Goal: Navigation & Orientation: Find specific page/section

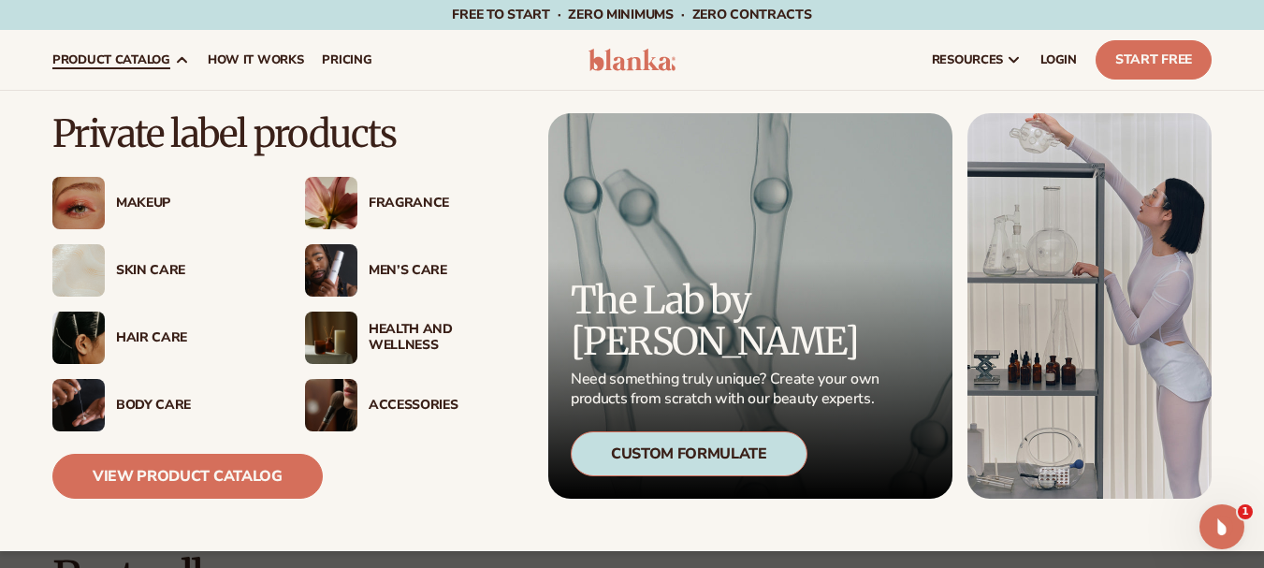
click at [158, 334] on div "Hair Care" at bounding box center [192, 338] width 152 height 16
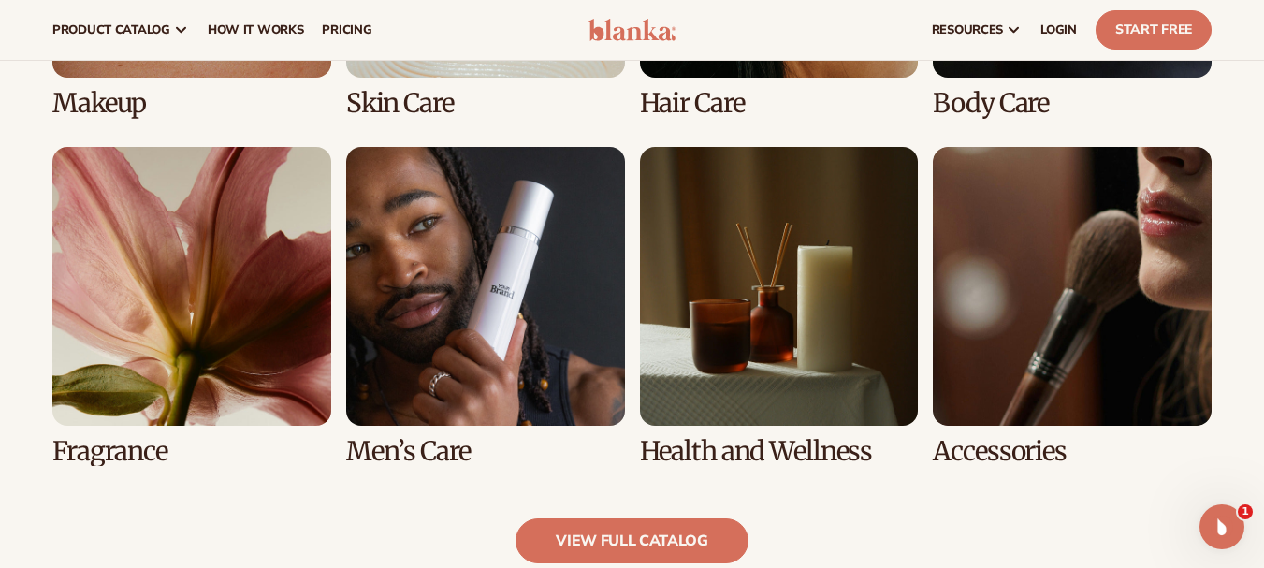
scroll to position [1590, 0]
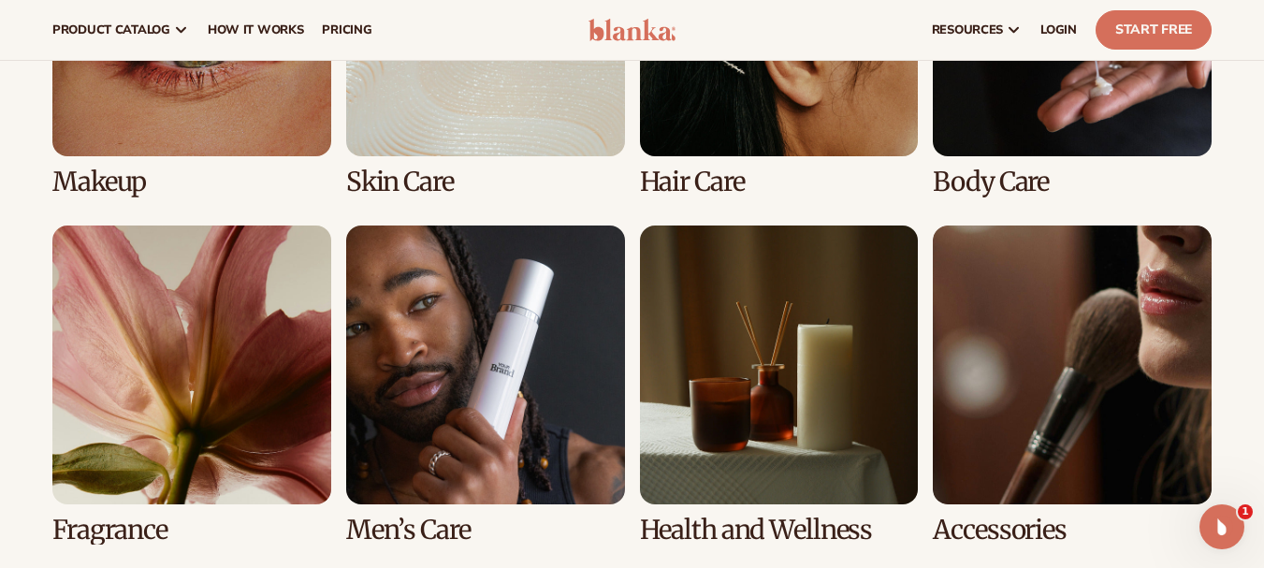
scroll to position [1403, 0]
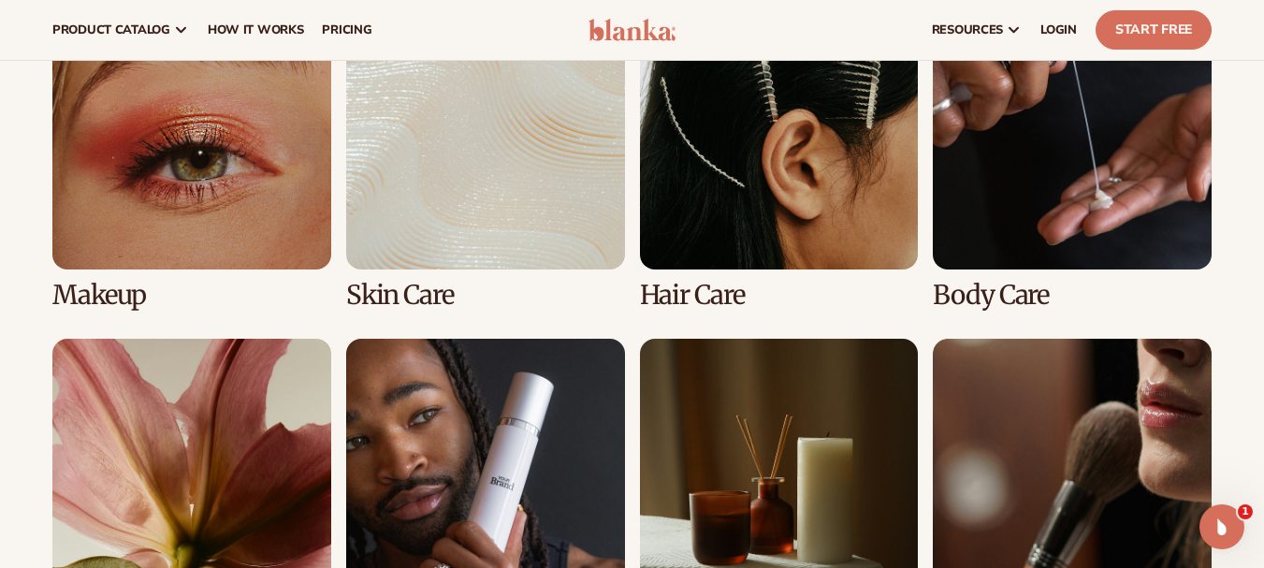
click at [720, 216] on link "3 / 8" at bounding box center [779, 150] width 279 height 319
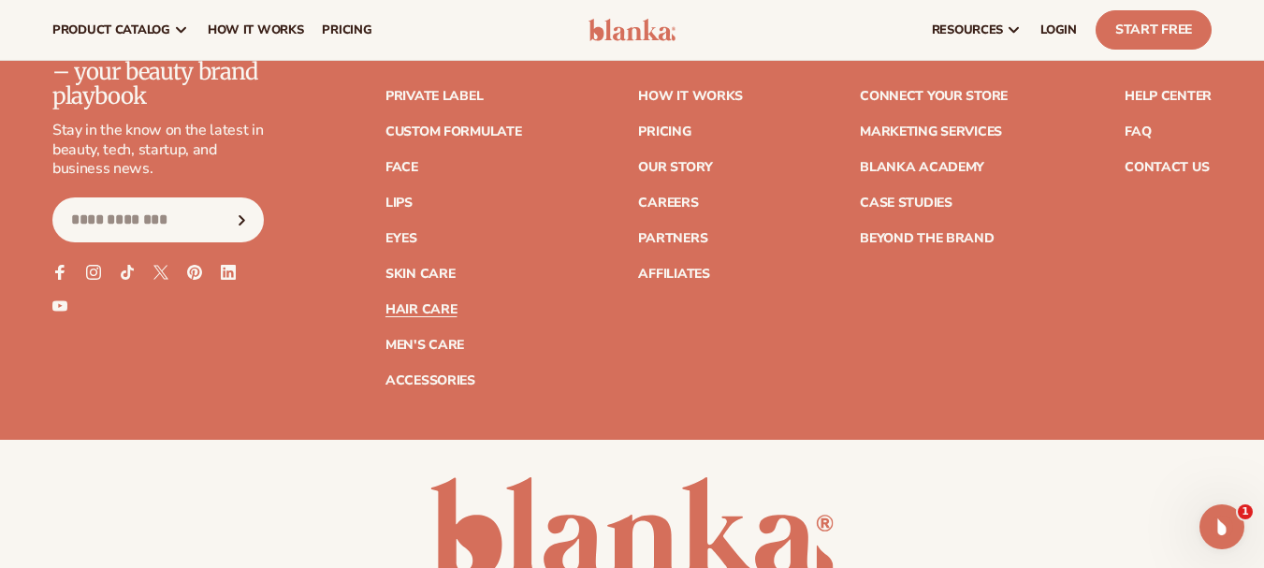
scroll to position [3566, 0]
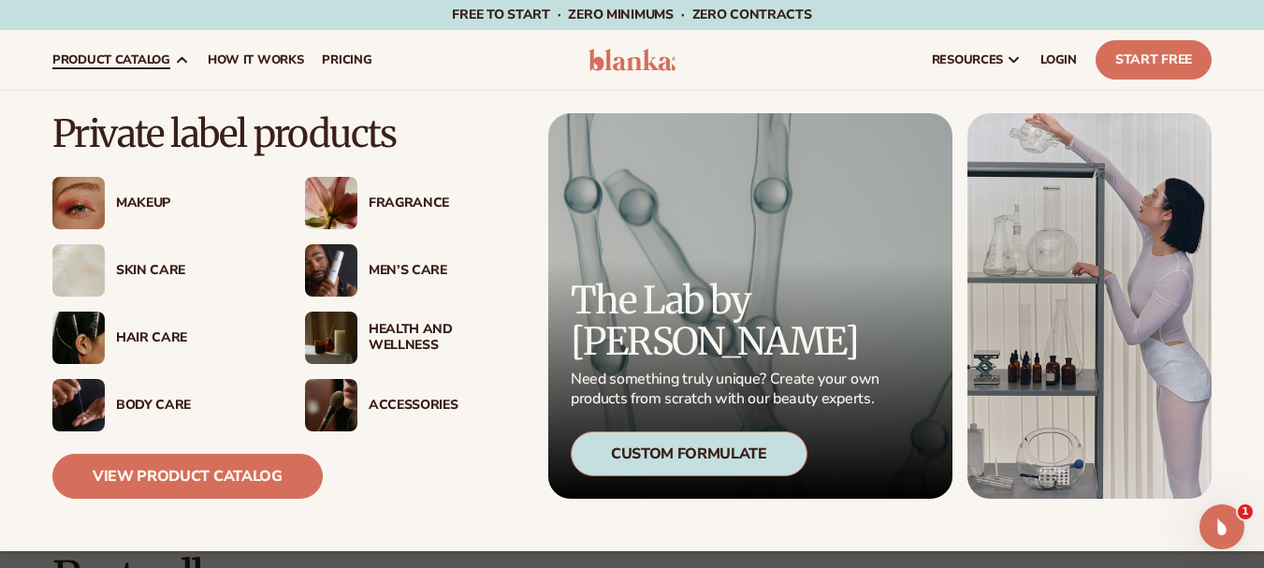
click at [382, 208] on div "Fragrance" at bounding box center [445, 204] width 152 height 16
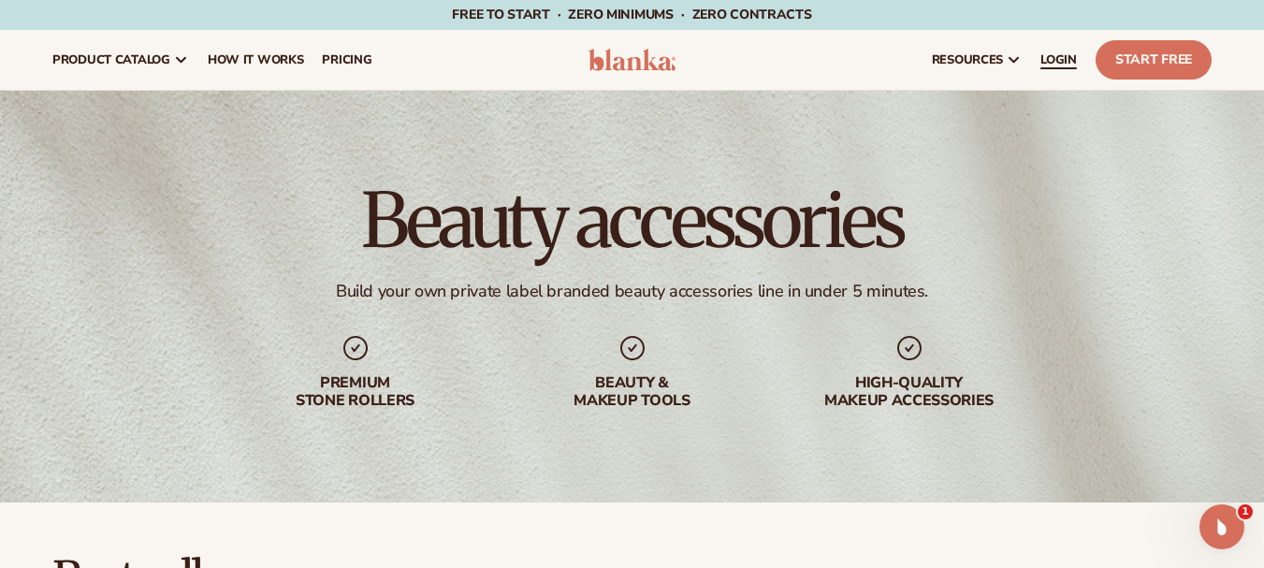
click at [1055, 66] on span "LOGIN" at bounding box center [1058, 59] width 36 height 15
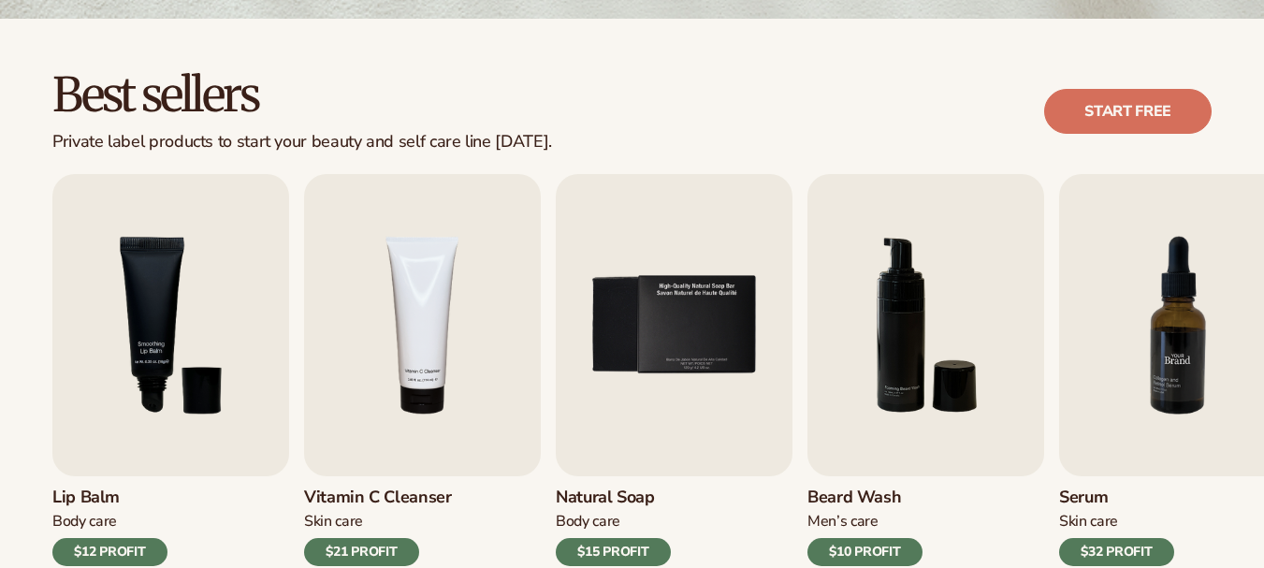
scroll to position [655, 0]
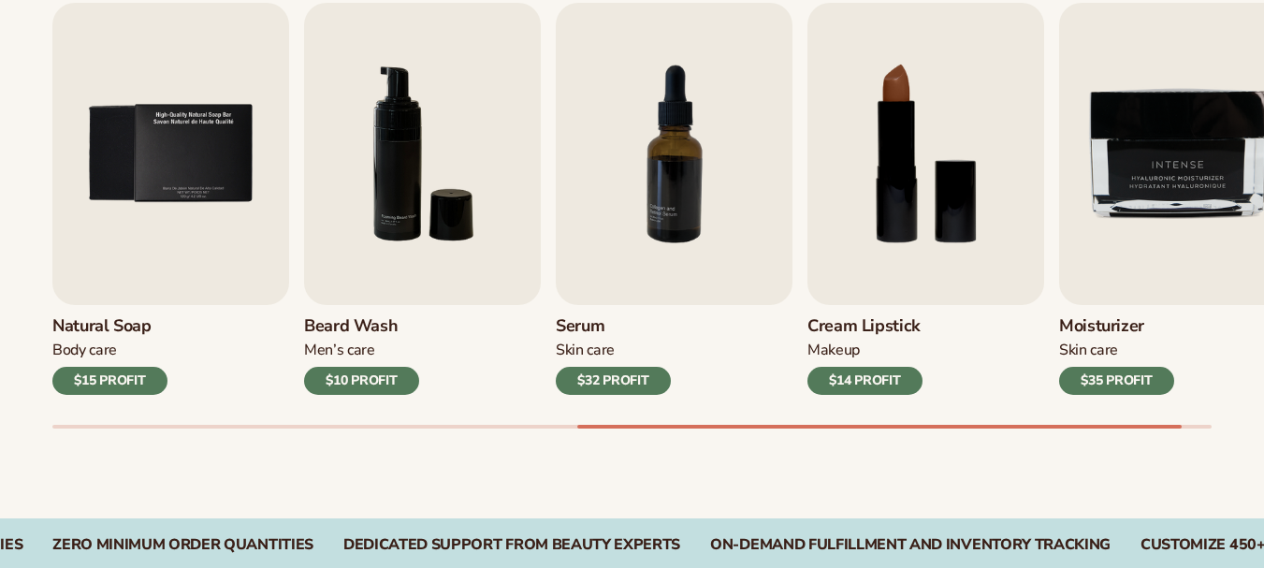
click at [1080, 472] on div "Best sellers Private label products to start your beauty and self care line [DA…" at bounding box center [632, 183] width 1264 height 671
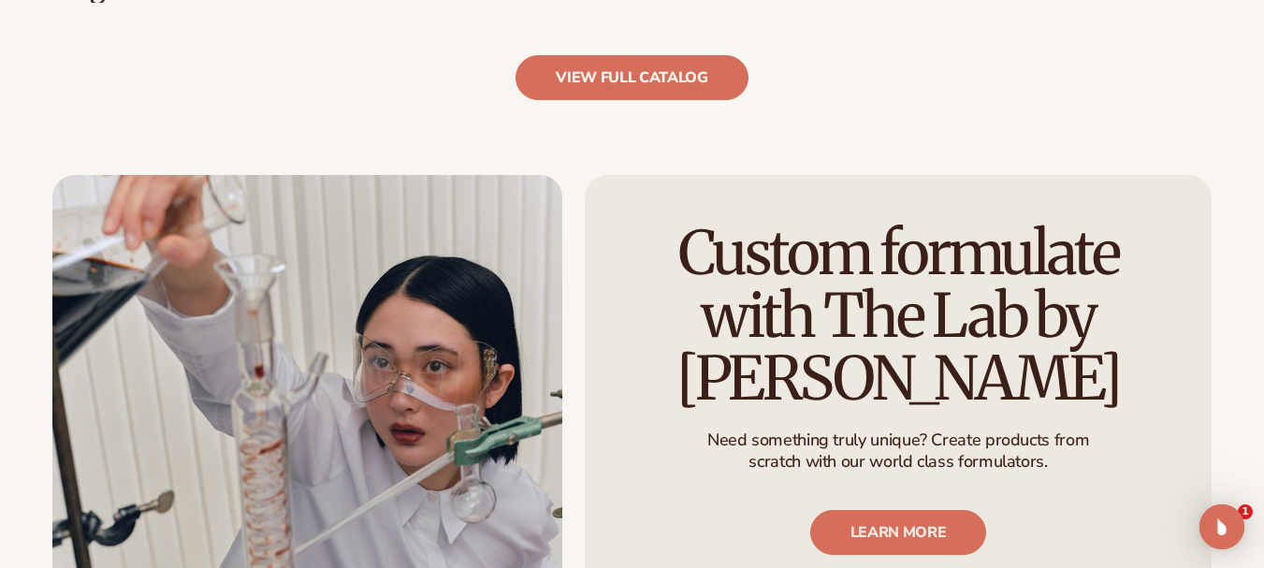
scroll to position [0, 0]
click at [589, 66] on link "view full catalog" at bounding box center [631, 77] width 233 height 45
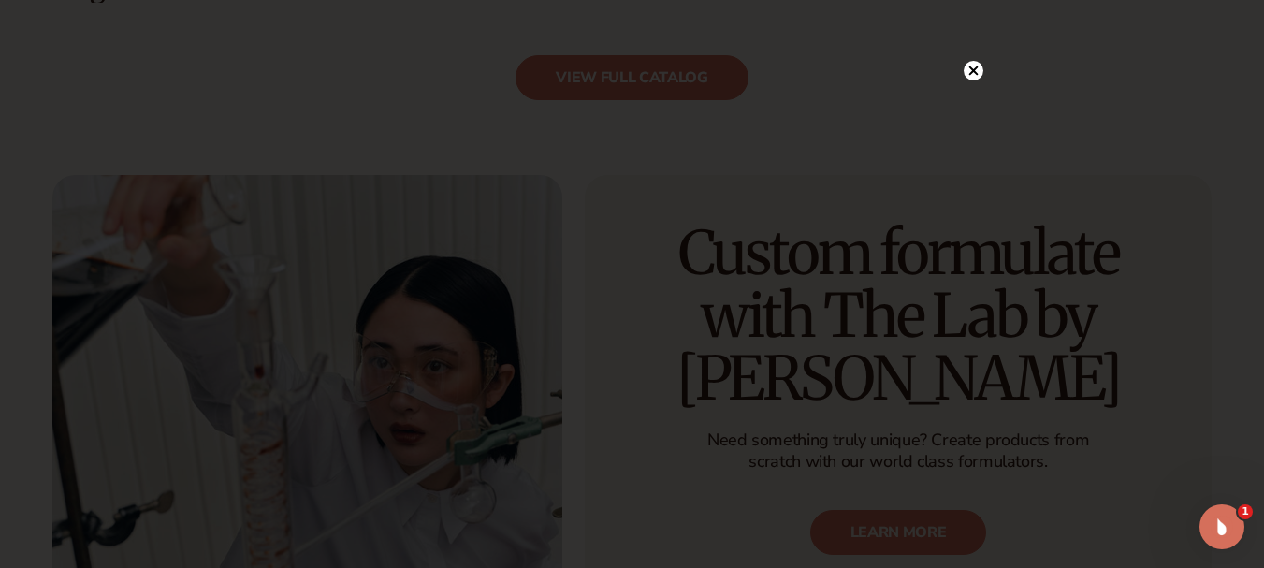
click at [966, 71] on circle at bounding box center [974, 71] width 20 height 20
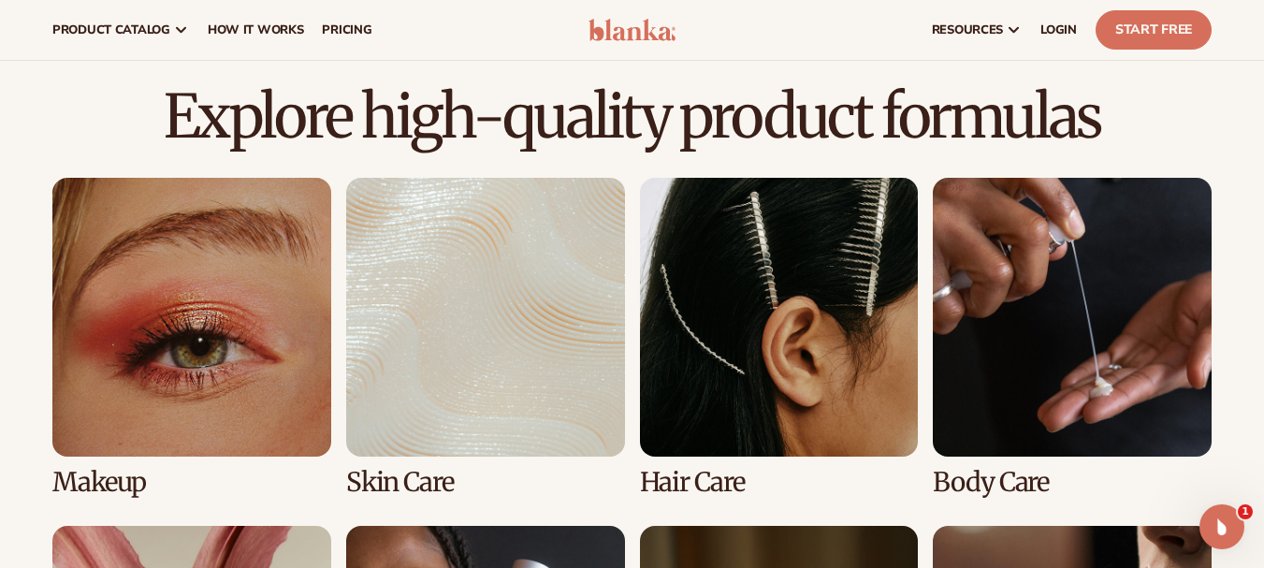
scroll to position [655, 0]
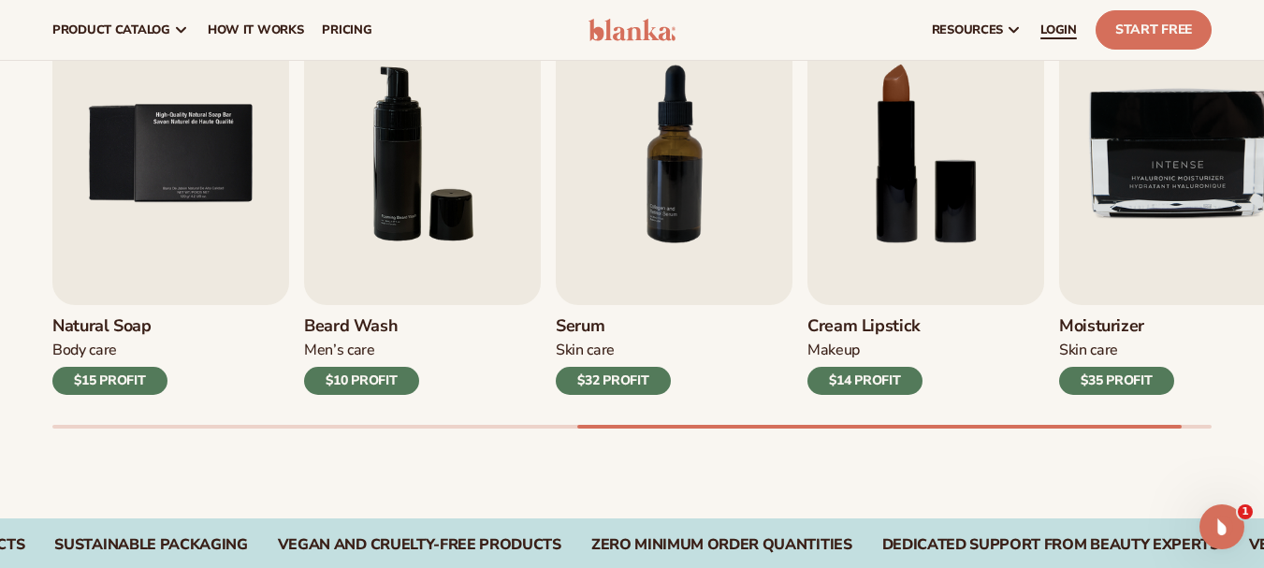
click at [1041, 23] on span "LOGIN" at bounding box center [1058, 29] width 36 height 15
